Goal: Transaction & Acquisition: Purchase product/service

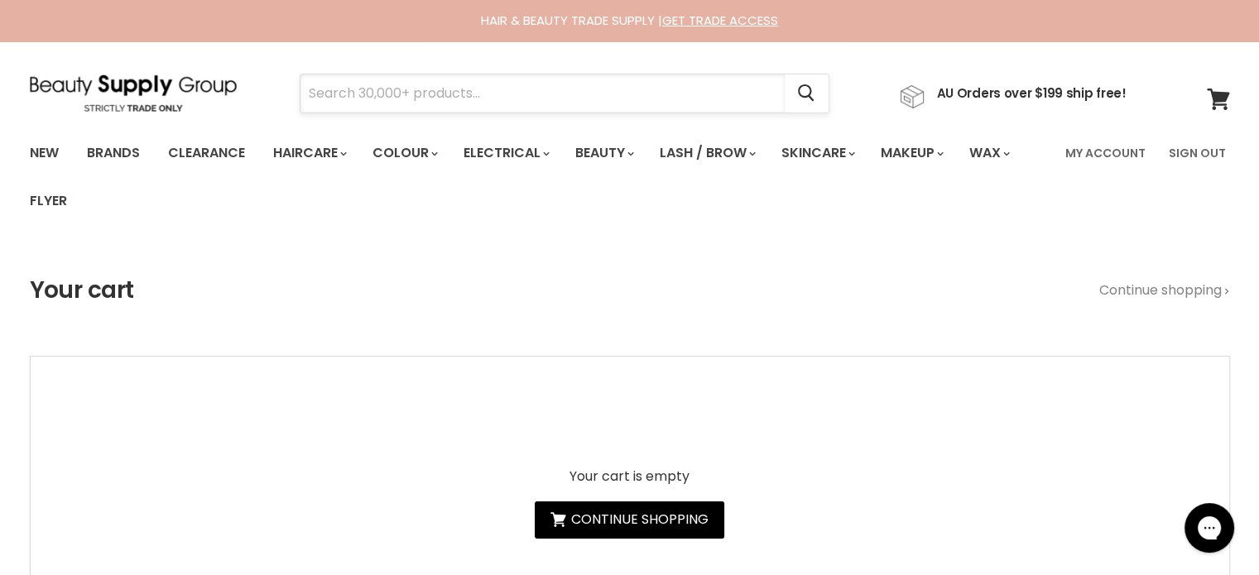
paste input "Davroe Curl Creme Definer"
type input "Davroe Curl Creme Definer"
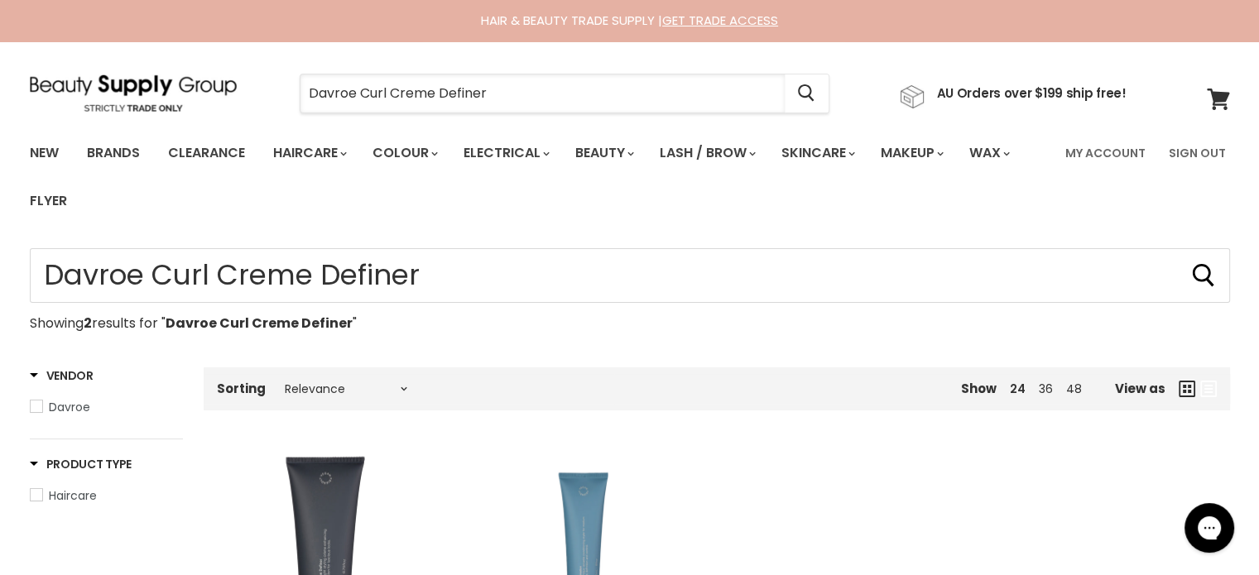
drag, startPoint x: 516, startPoint y: 79, endPoint x: 242, endPoint y: 84, distance: 274.8
click at [242, 84] on div "Davroe Curl Creme Definer Cancel AU Orders over $199 ship free!" at bounding box center [578, 93] width 1097 height 38
paste input "Bondi Boost Everlast Airstyler"
type input "Bondi Boost Everlast Airstyler"
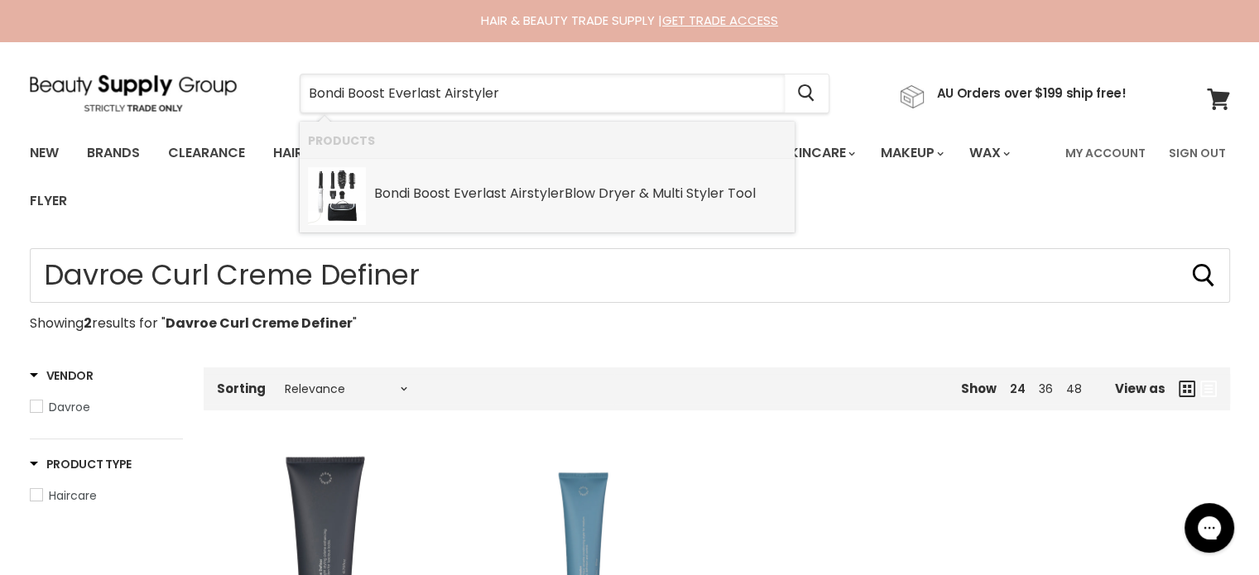
click at [576, 189] on div "Bondi Boost Everlast Airstyler Blow Dryer & Multi Styler Tool" at bounding box center [580, 194] width 412 height 17
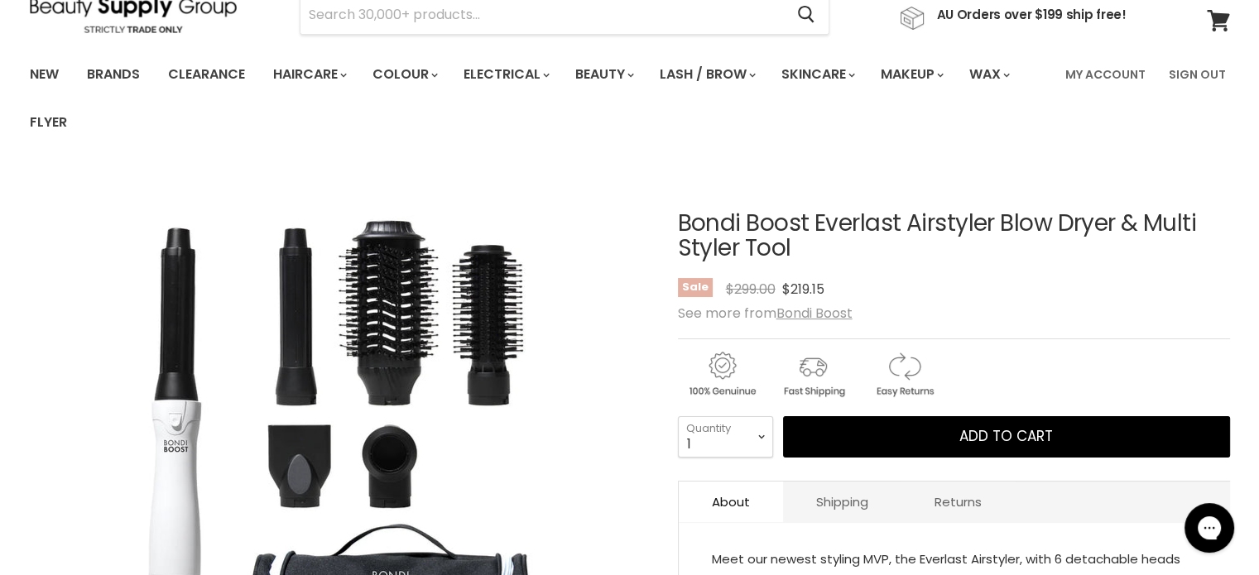
scroll to position [83, 0]
